Goal: Information Seeking & Learning: Learn about a topic

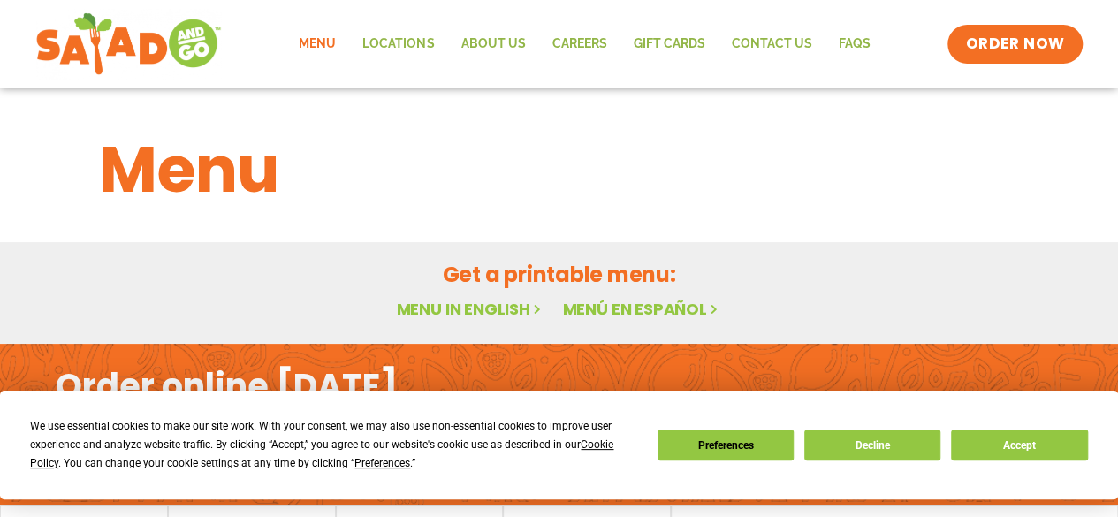
click at [486, 308] on link "Menu in English" at bounding box center [470, 309] width 148 height 22
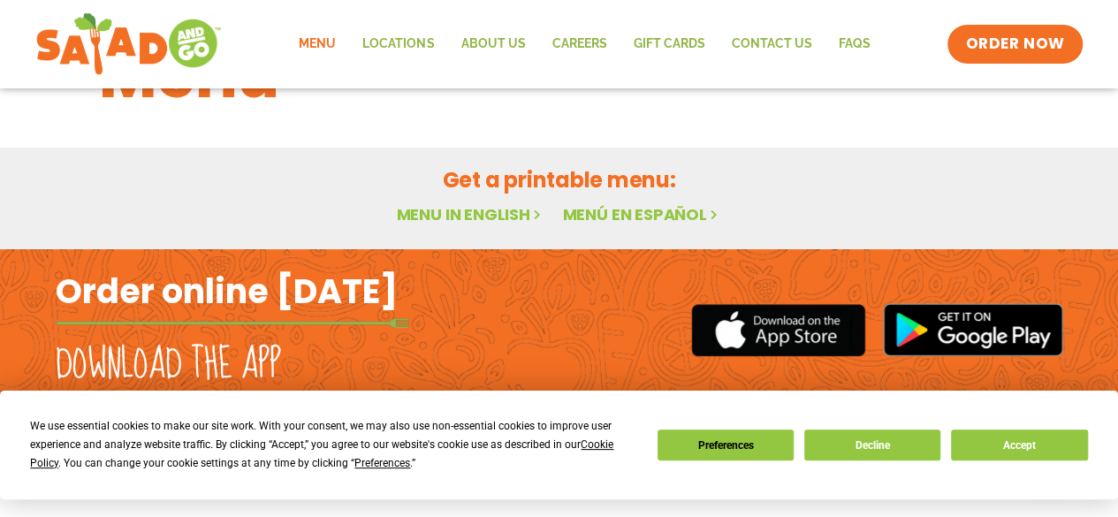
scroll to position [96, 0]
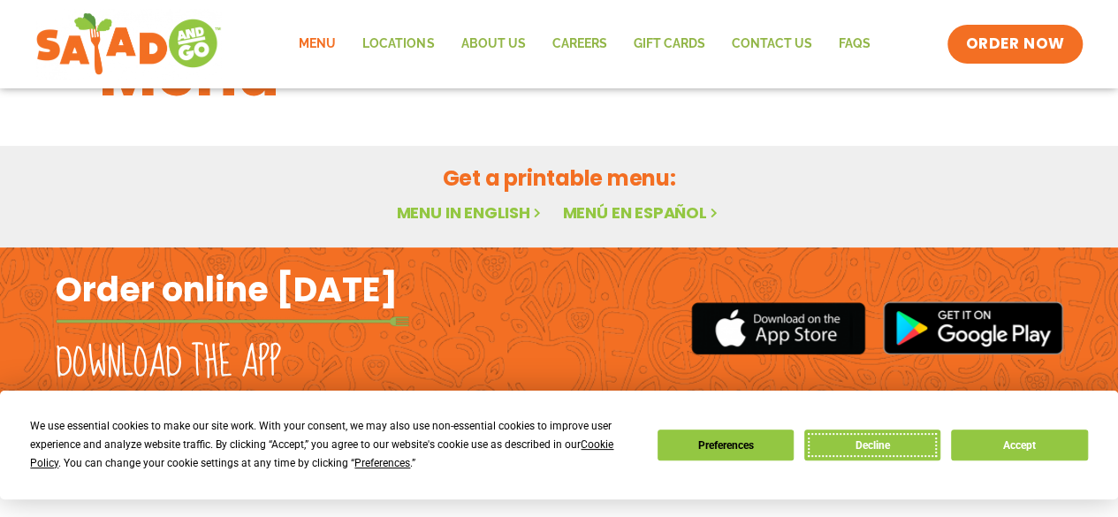
click at [859, 436] on button "Decline" at bounding box center [872, 444] width 136 height 31
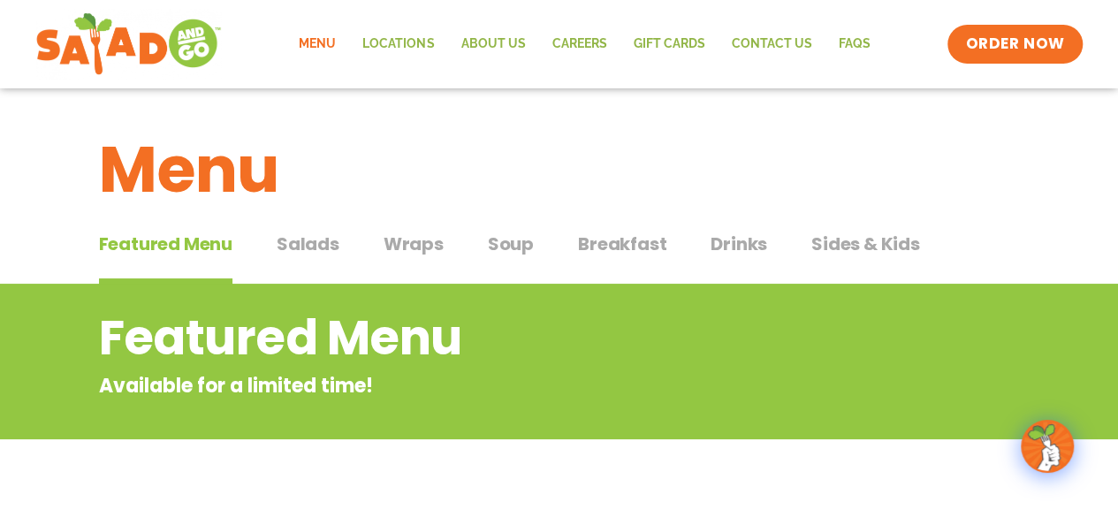
click at [336, 238] on span "Salads" at bounding box center [308, 244] width 63 height 27
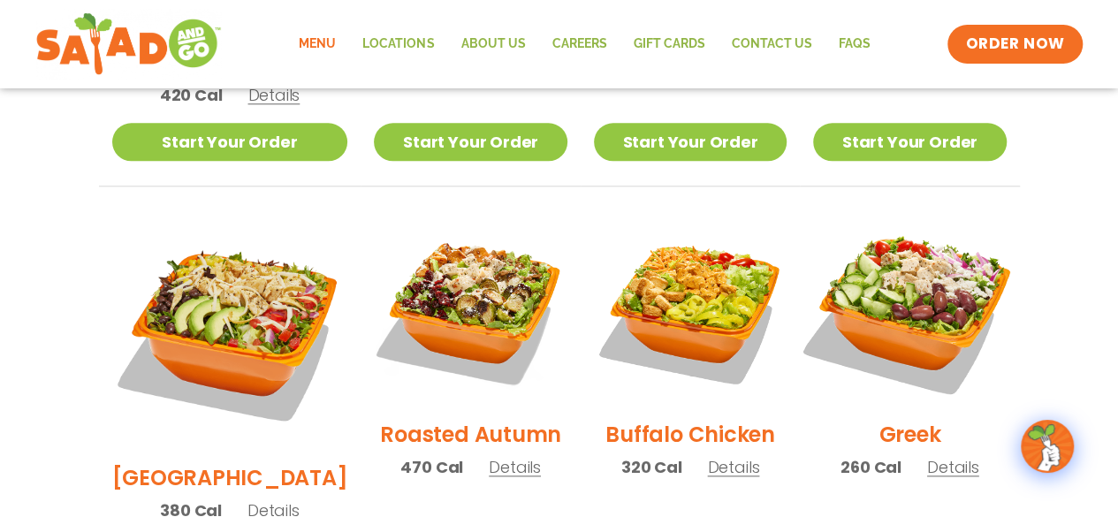
scroll to position [819, 0]
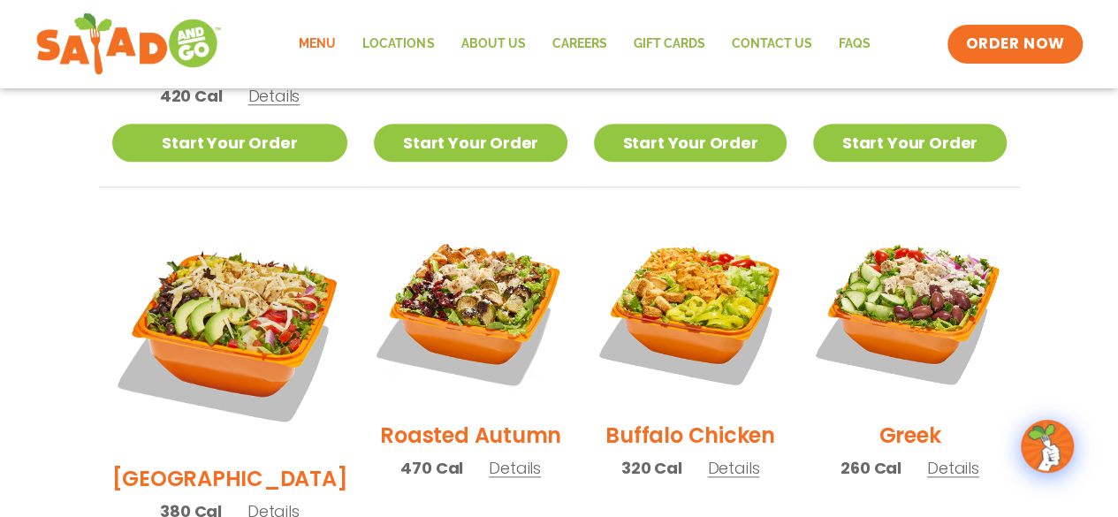
click at [959, 457] on span "Details" at bounding box center [953, 468] width 52 height 22
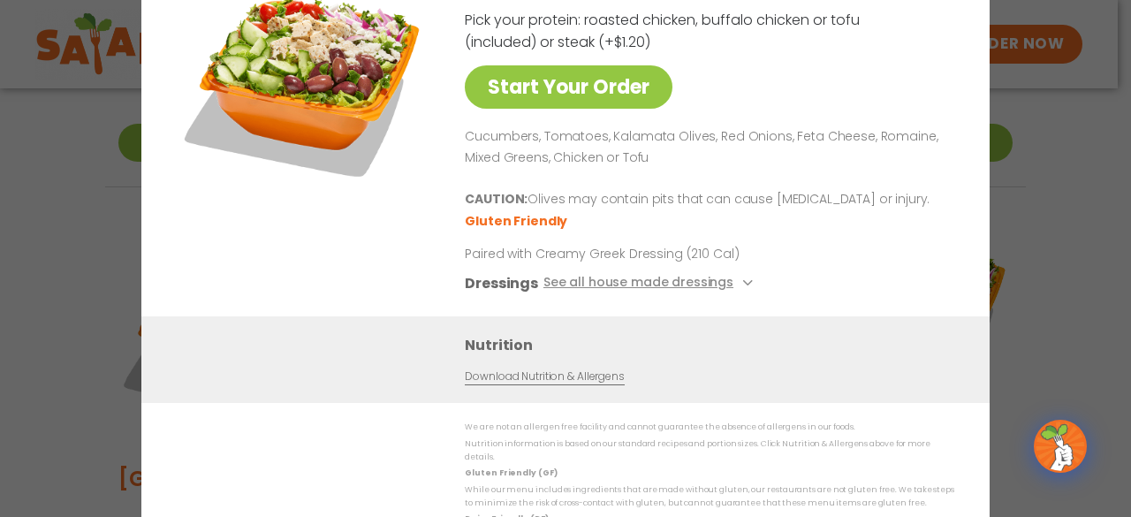
click at [1033, 165] on div "Start Your Order Greek Salad 260 Cal Pick your protein: roasted chicken, buffal…" at bounding box center [565, 258] width 1131 height 517
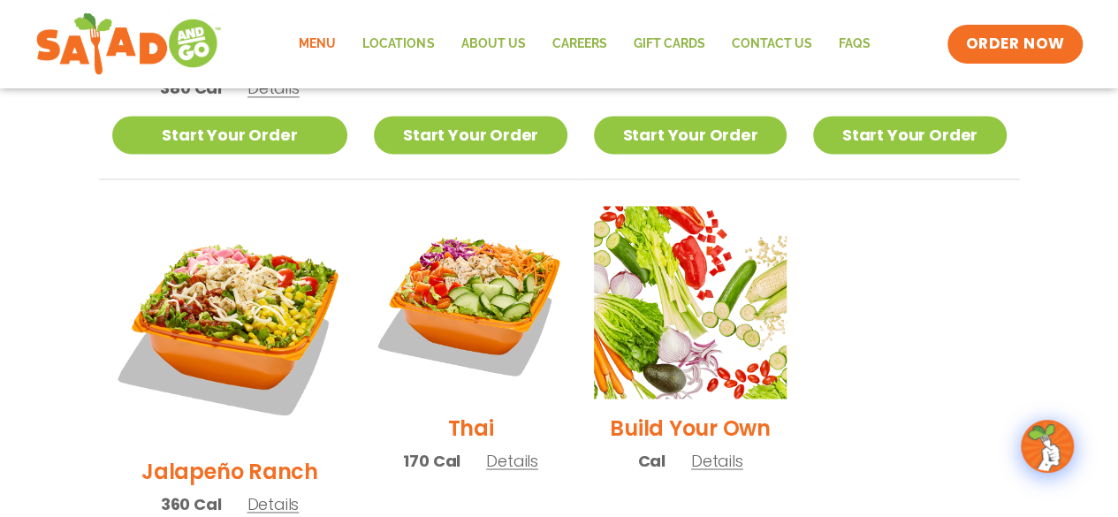
scroll to position [1250, 0]
